Goal: Navigation & Orientation: Find specific page/section

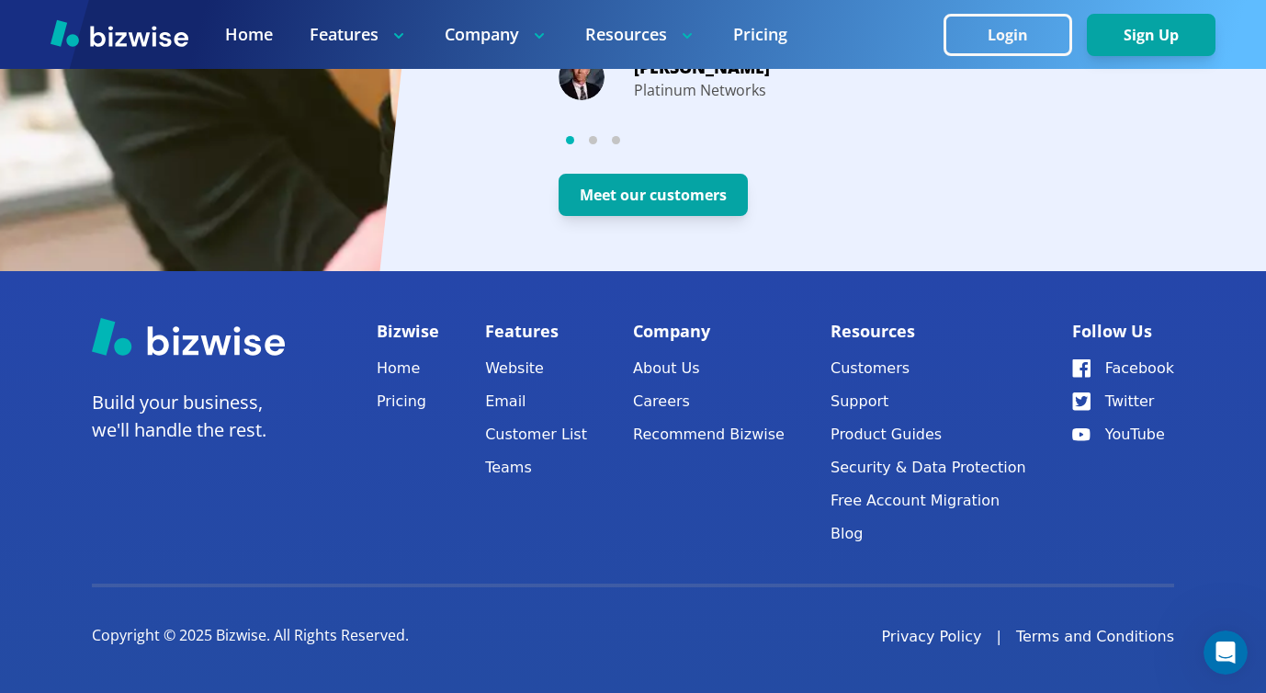
scroll to position [3740, 0]
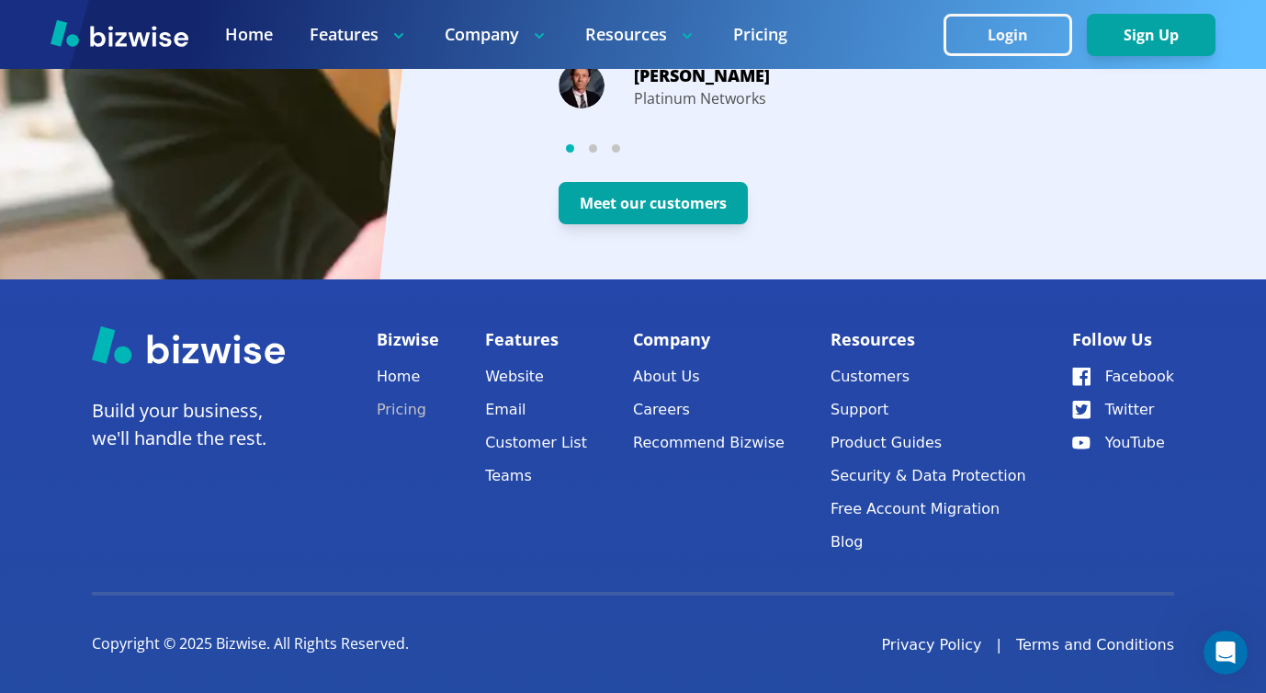
click at [416, 402] on link "Pricing" at bounding box center [408, 410] width 62 height 26
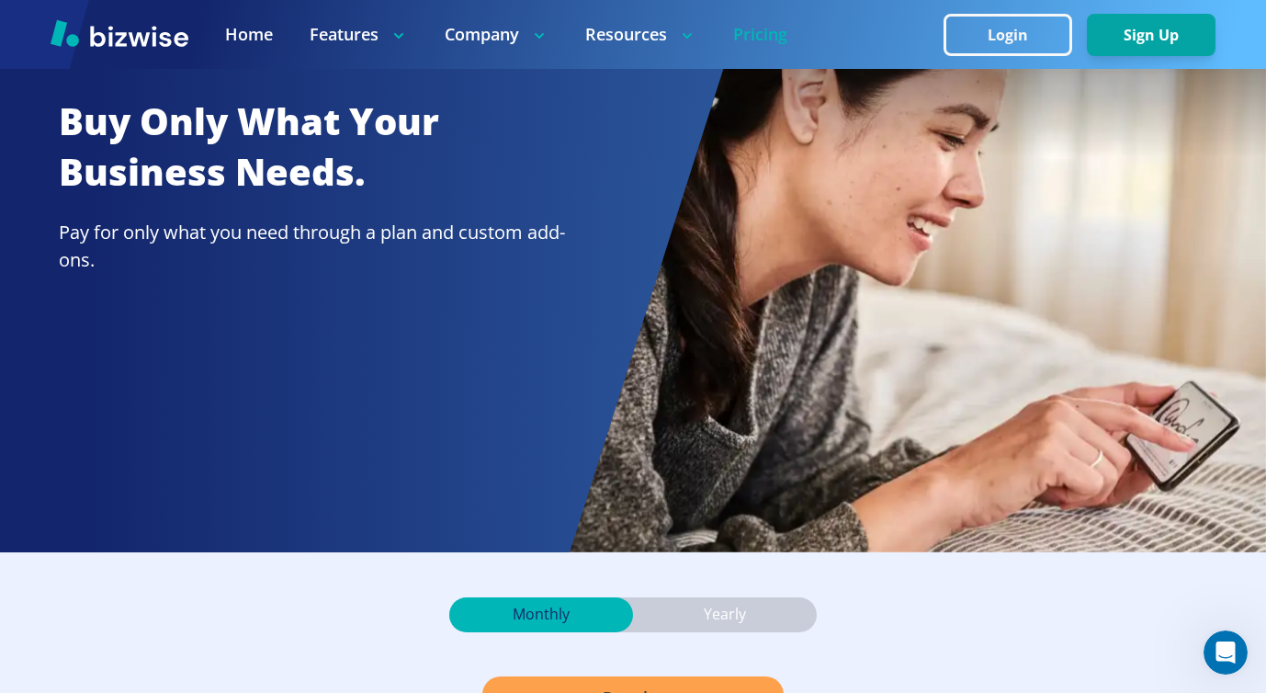
scroll to position [44, 0]
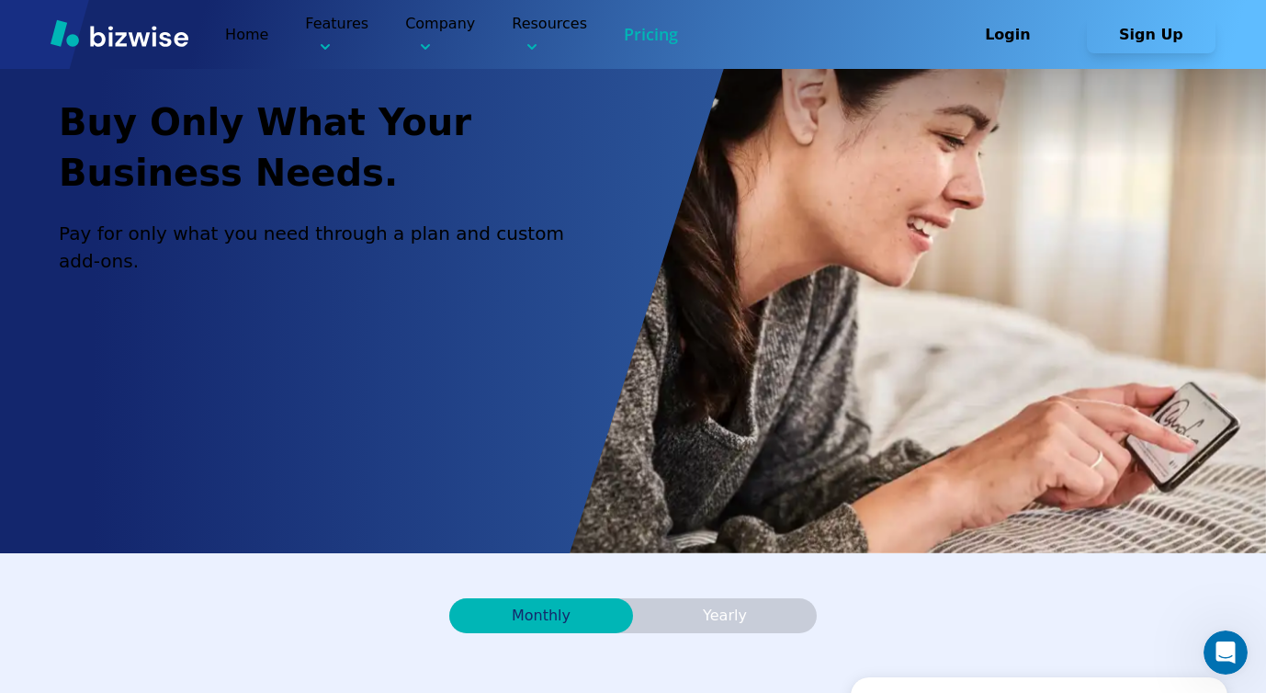
scroll to position [3740, 0]
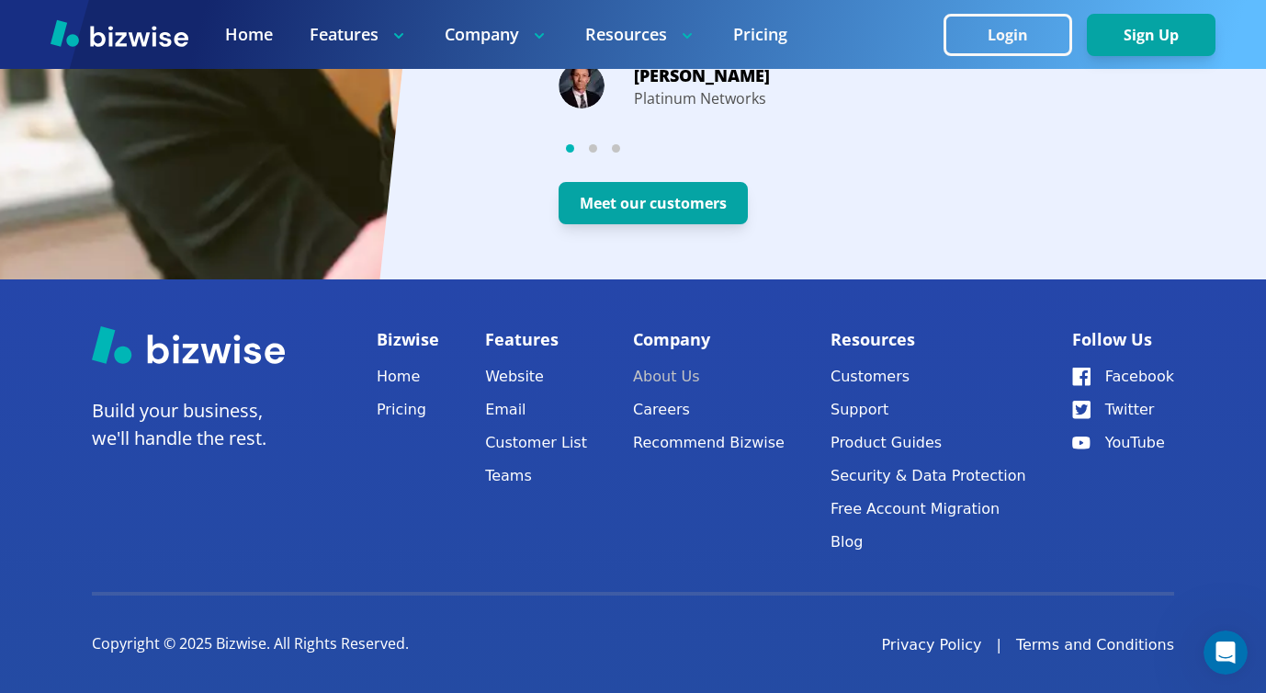
click at [687, 371] on link "About Us" at bounding box center [709, 377] width 152 height 26
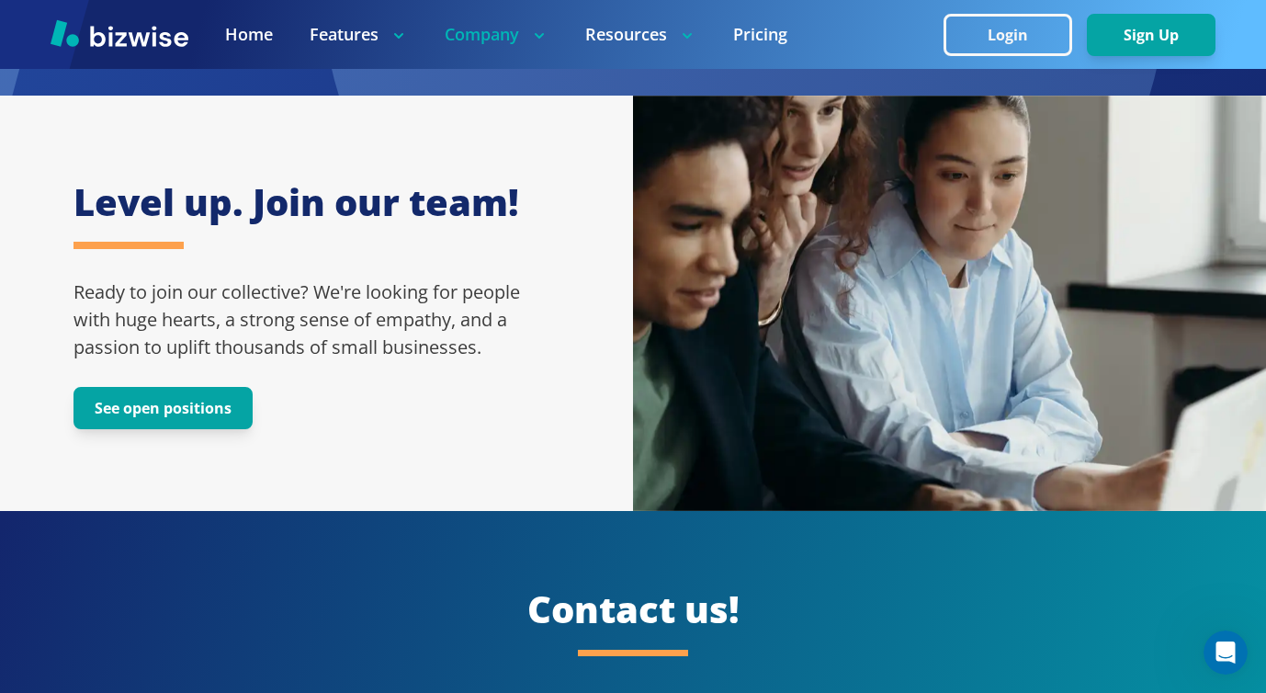
scroll to position [3270, 0]
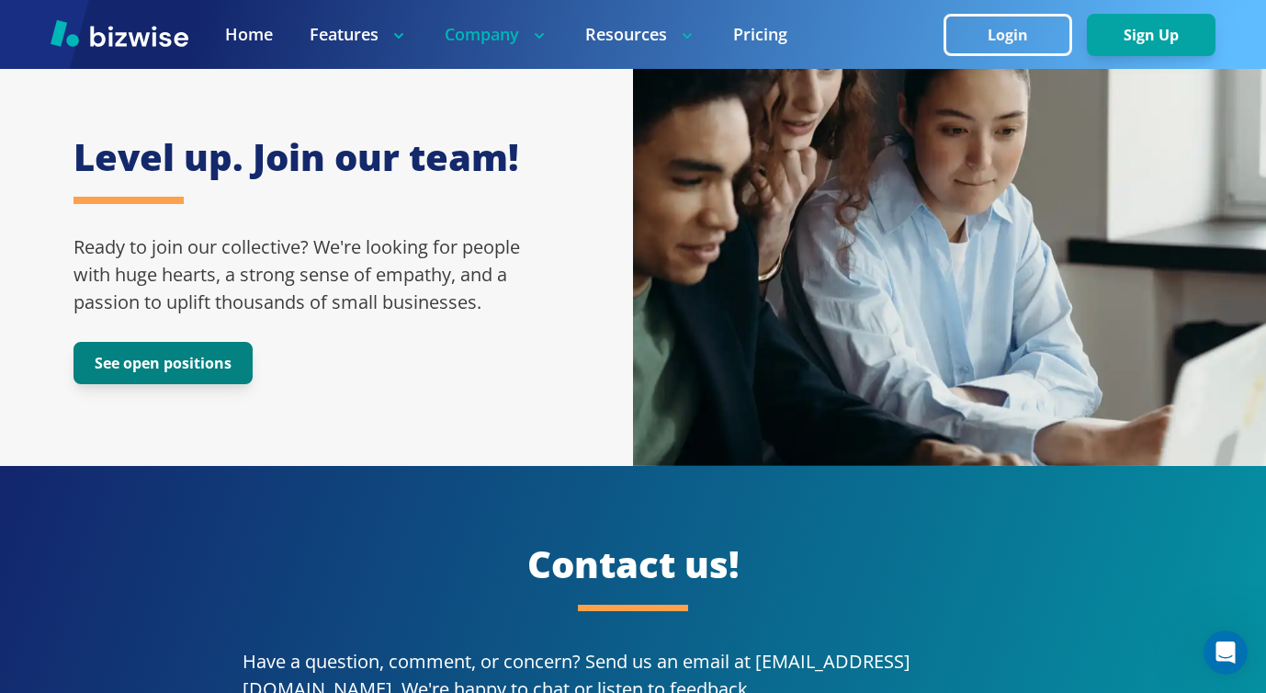
click at [238, 346] on button "See open positions" at bounding box center [163, 363] width 179 height 42
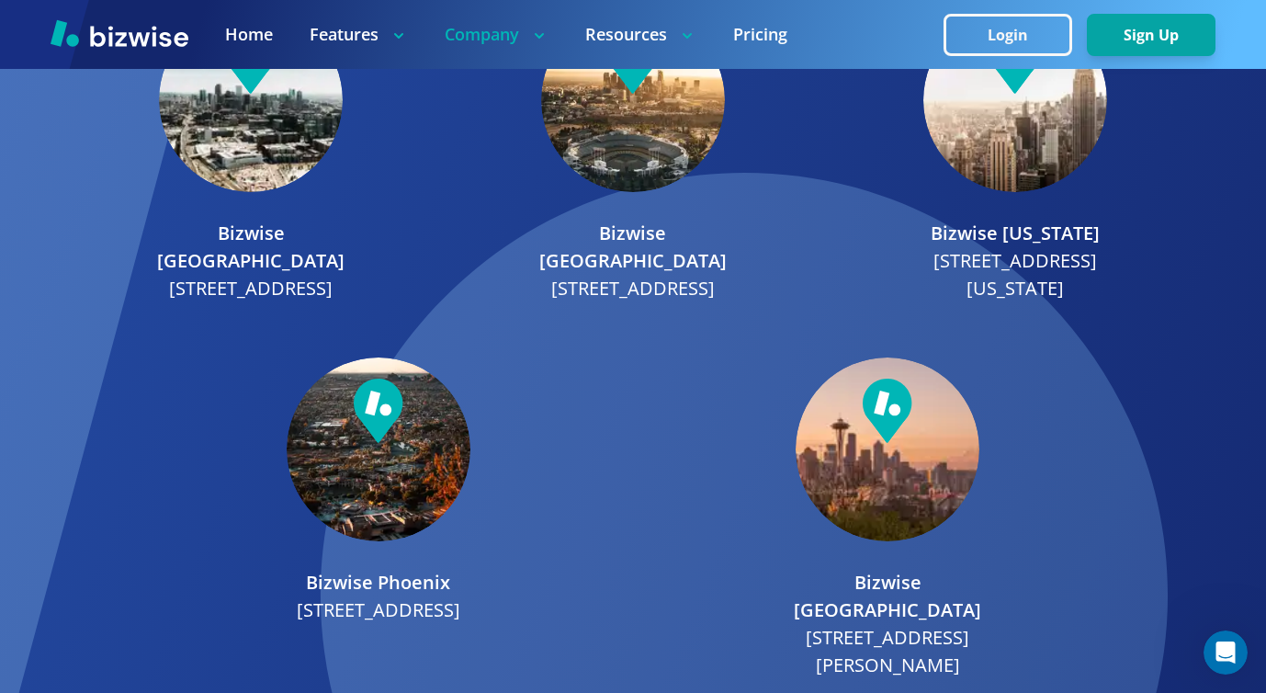
scroll to position [2605, 0]
